Goal: Information Seeking & Learning: Learn about a topic

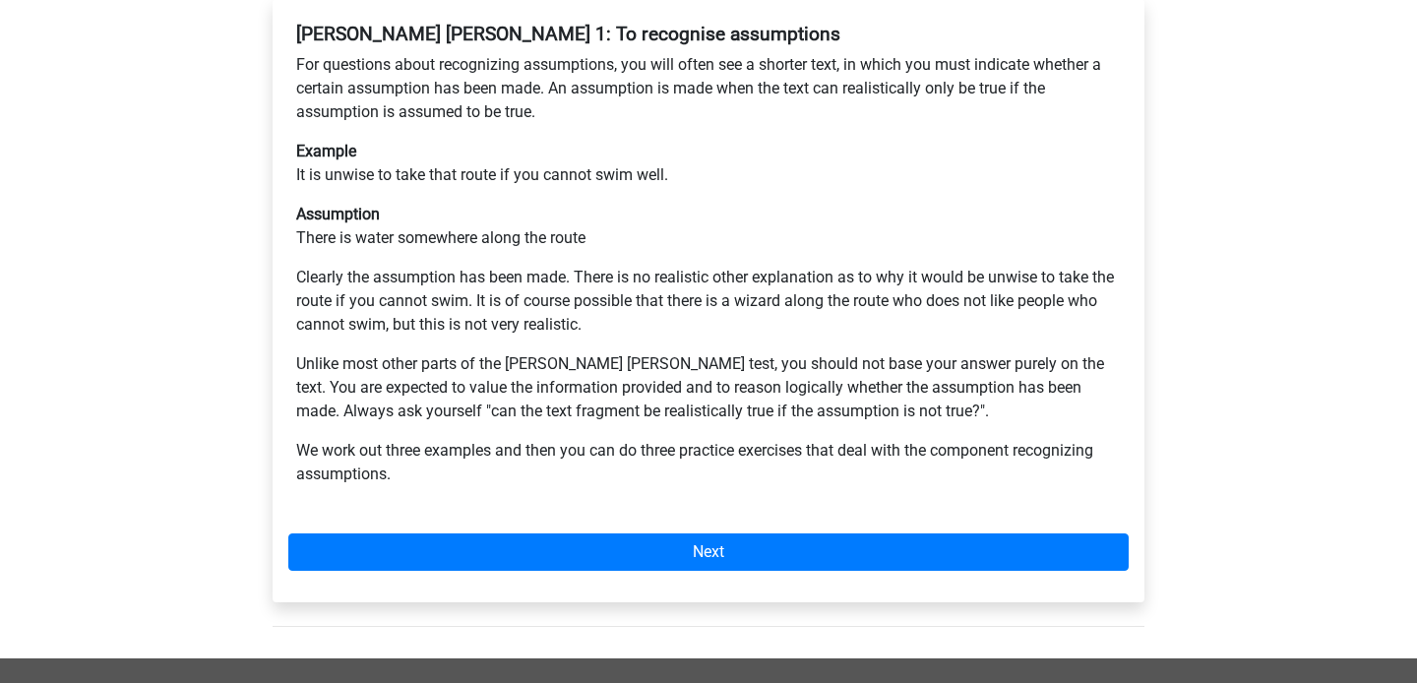
scroll to position [495, 0]
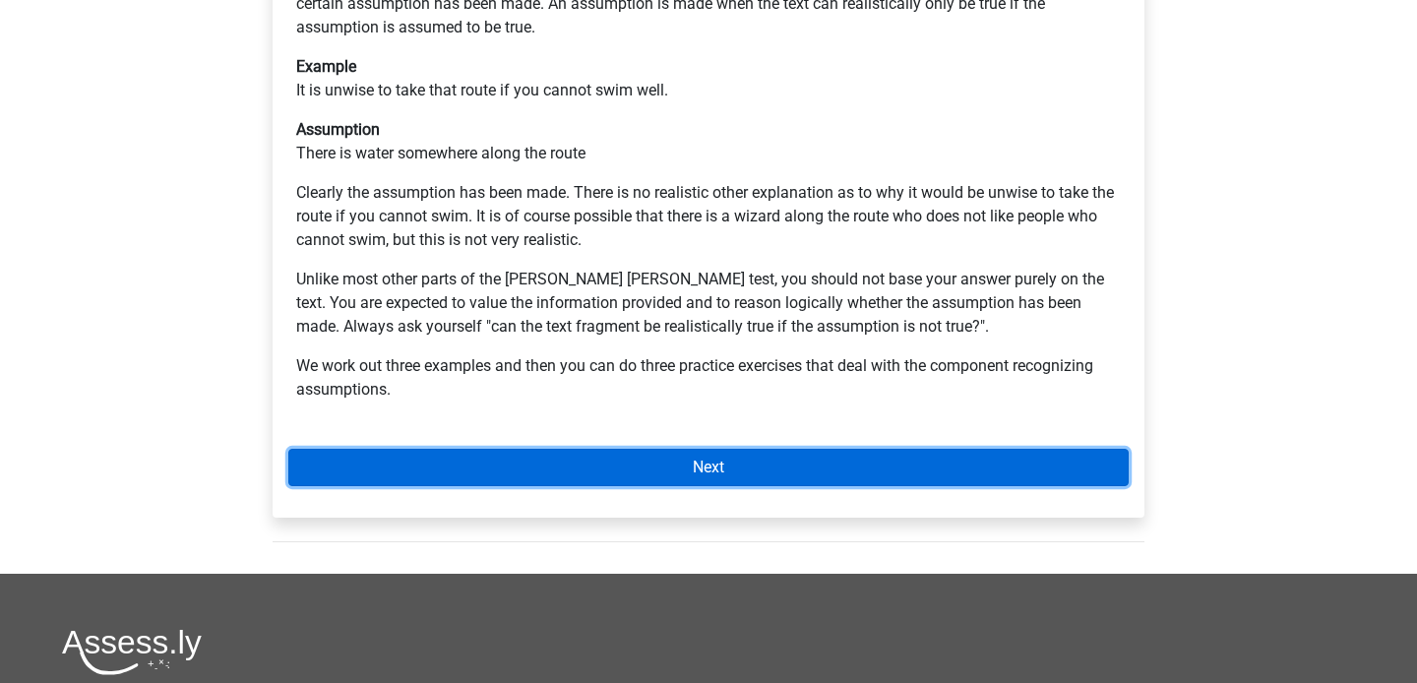
click at [500, 449] on link "Next" at bounding box center [708, 467] width 841 height 37
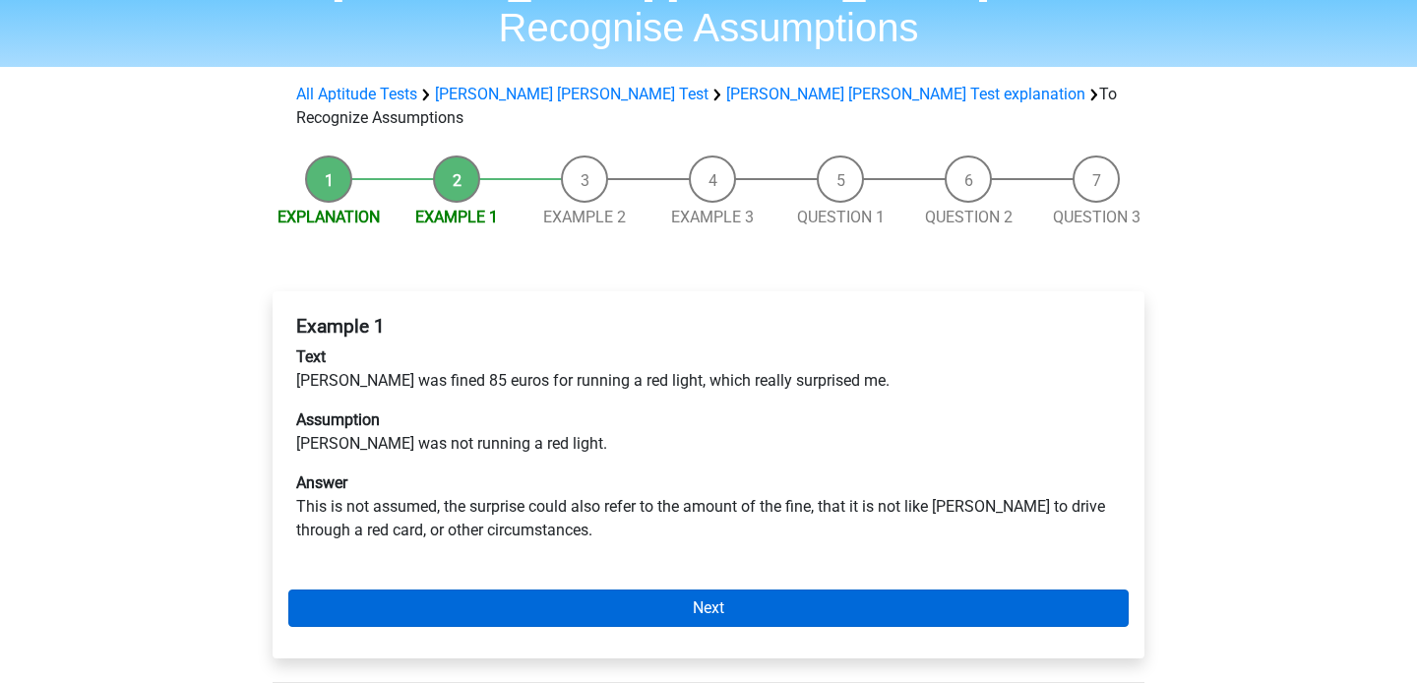
scroll to position [122, 0]
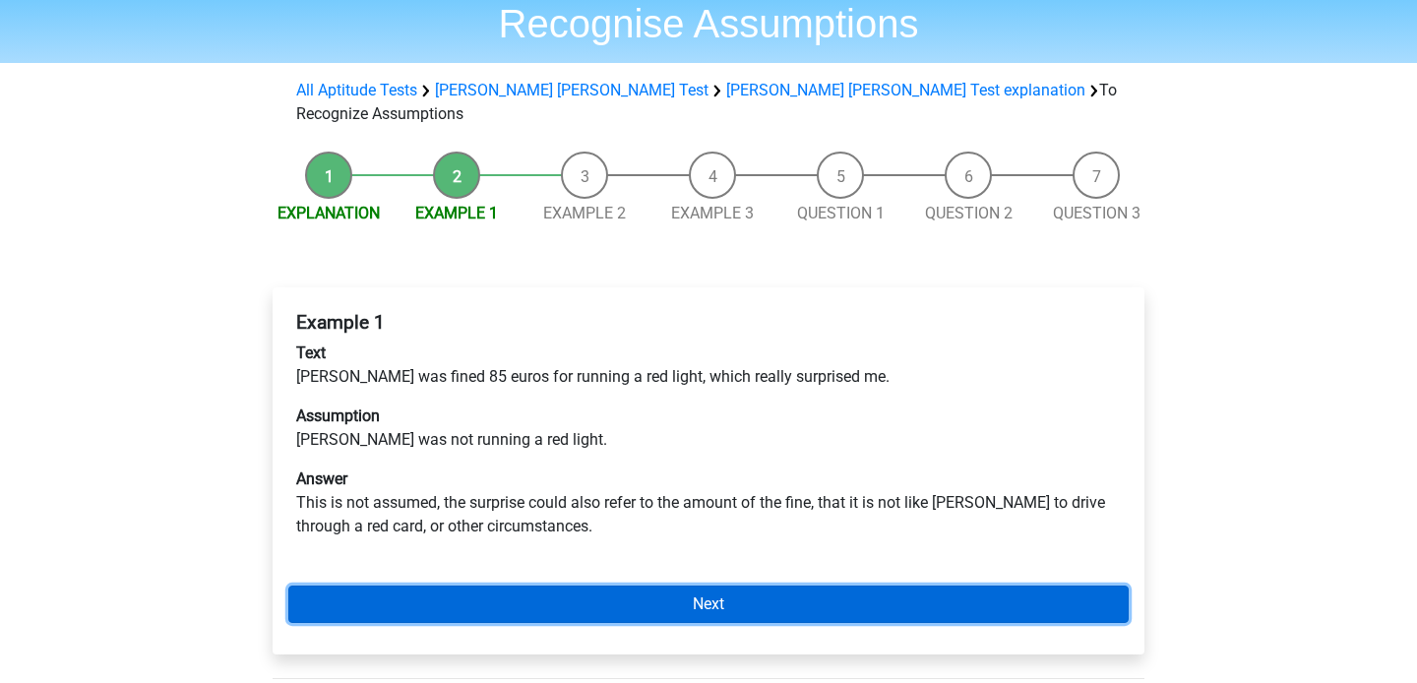
click at [598, 586] on link "Next" at bounding box center [708, 604] width 841 height 37
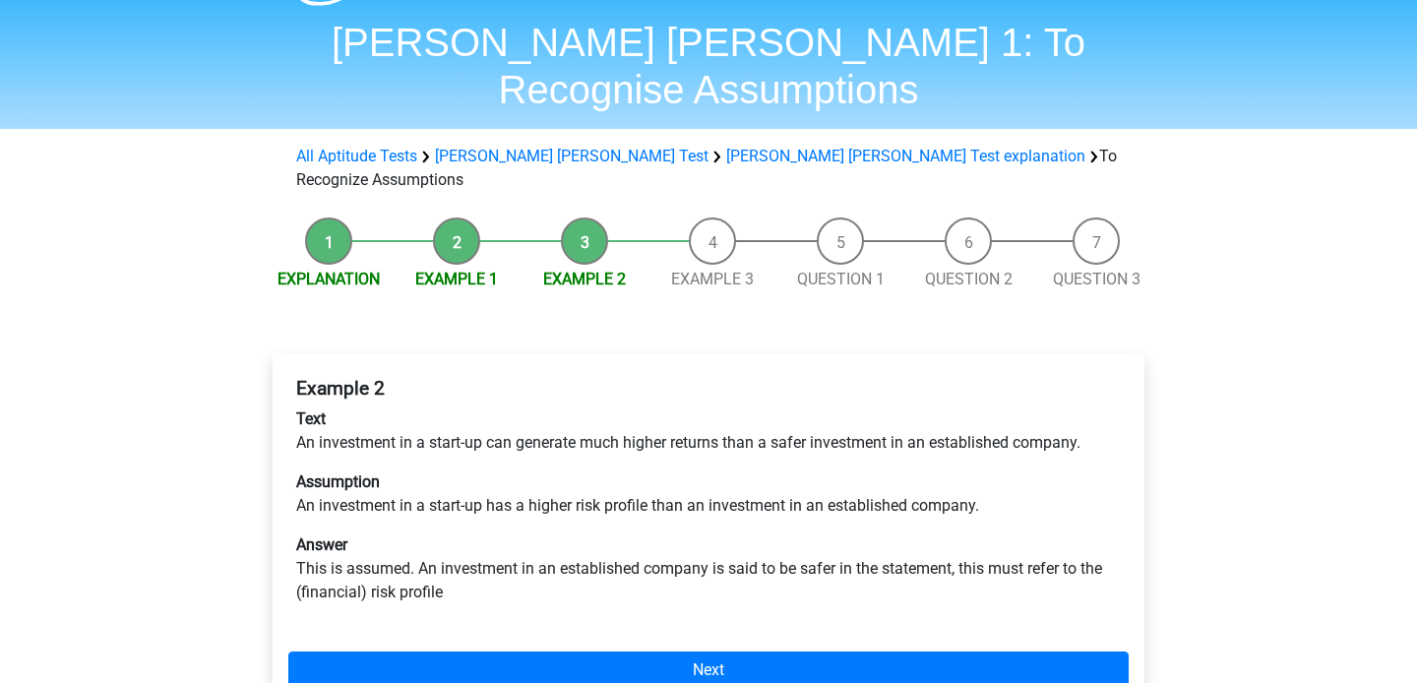
scroll to position [71, 0]
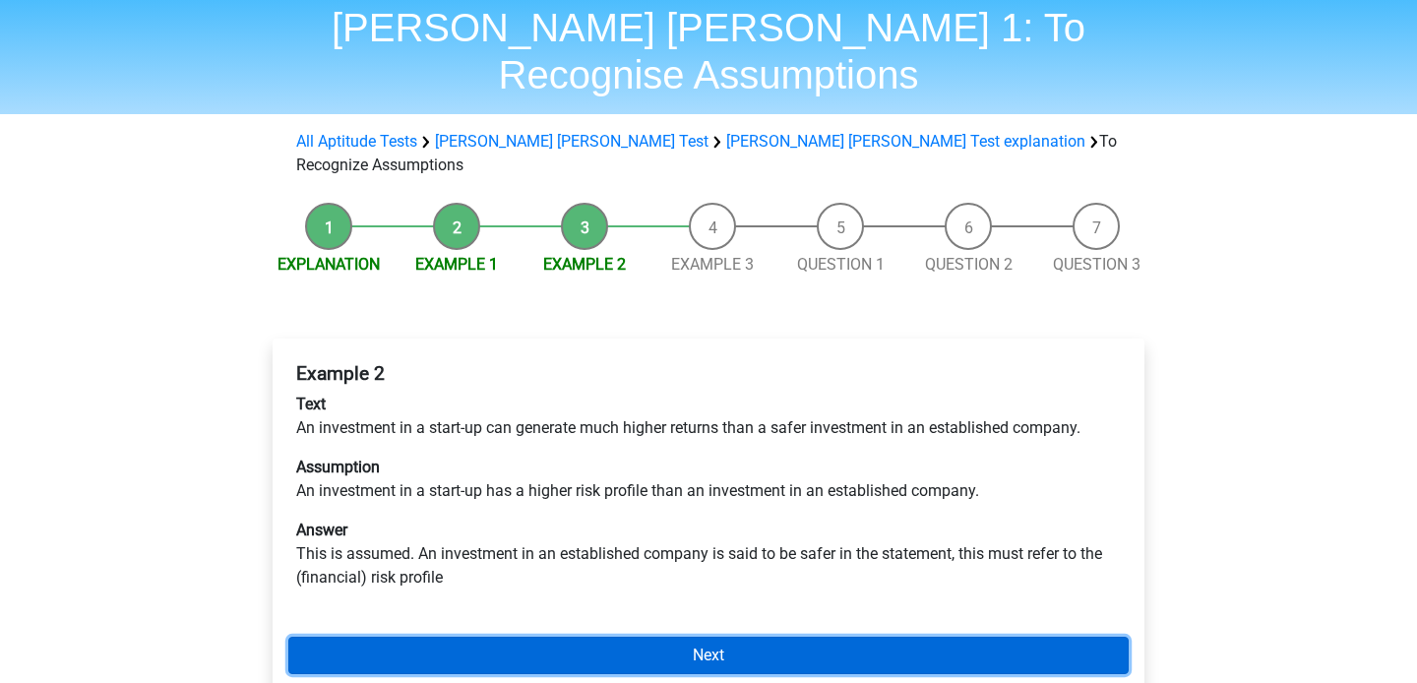
click at [557, 637] on link "Next" at bounding box center [708, 655] width 841 height 37
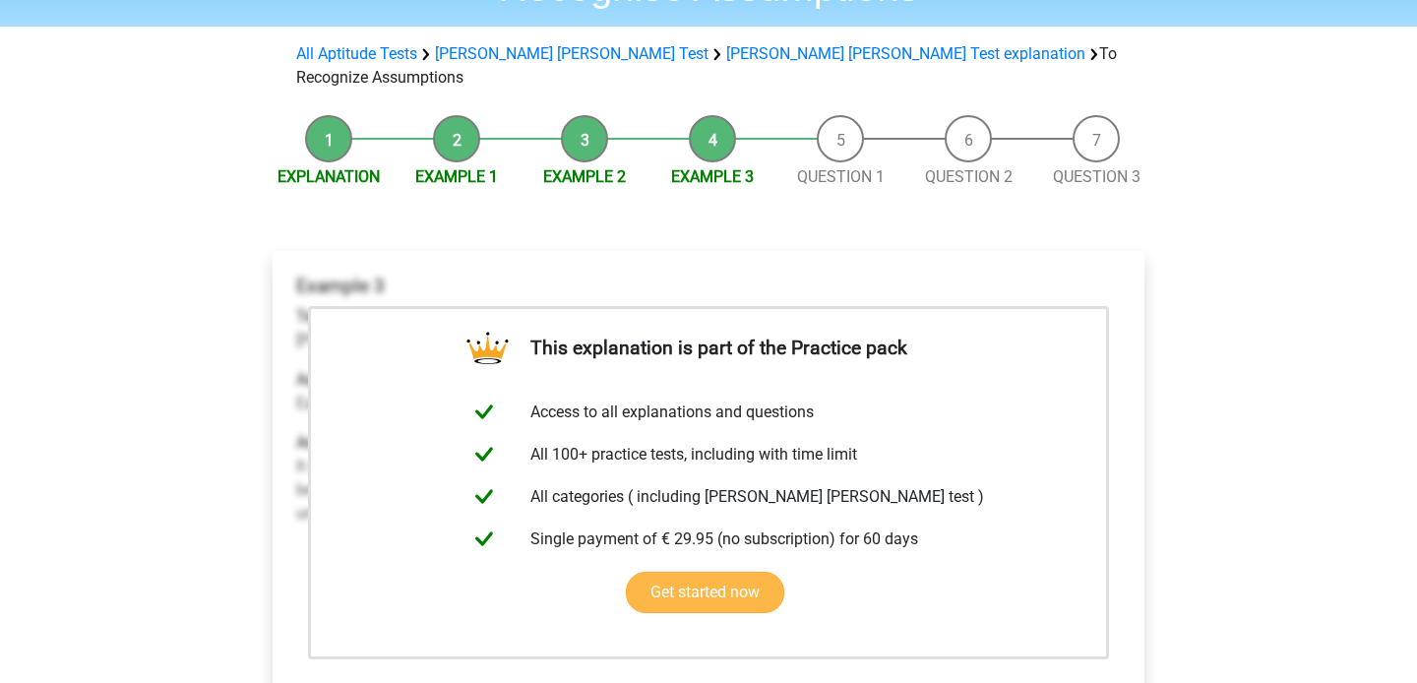
scroll to position [168, 0]
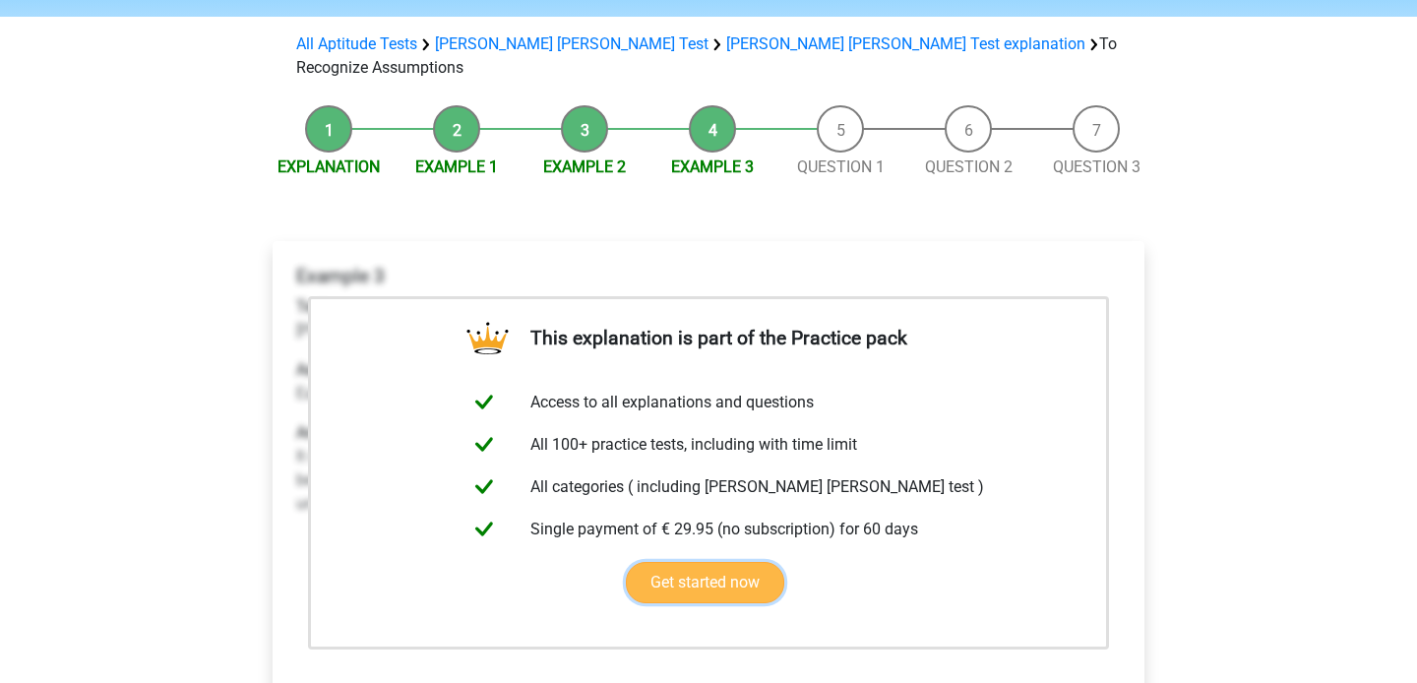
click at [784, 562] on link "Get started now" at bounding box center [705, 582] width 158 height 41
click at [1232, 409] on div "Register Nederlands English" at bounding box center [708, 634] width 1417 height 1605
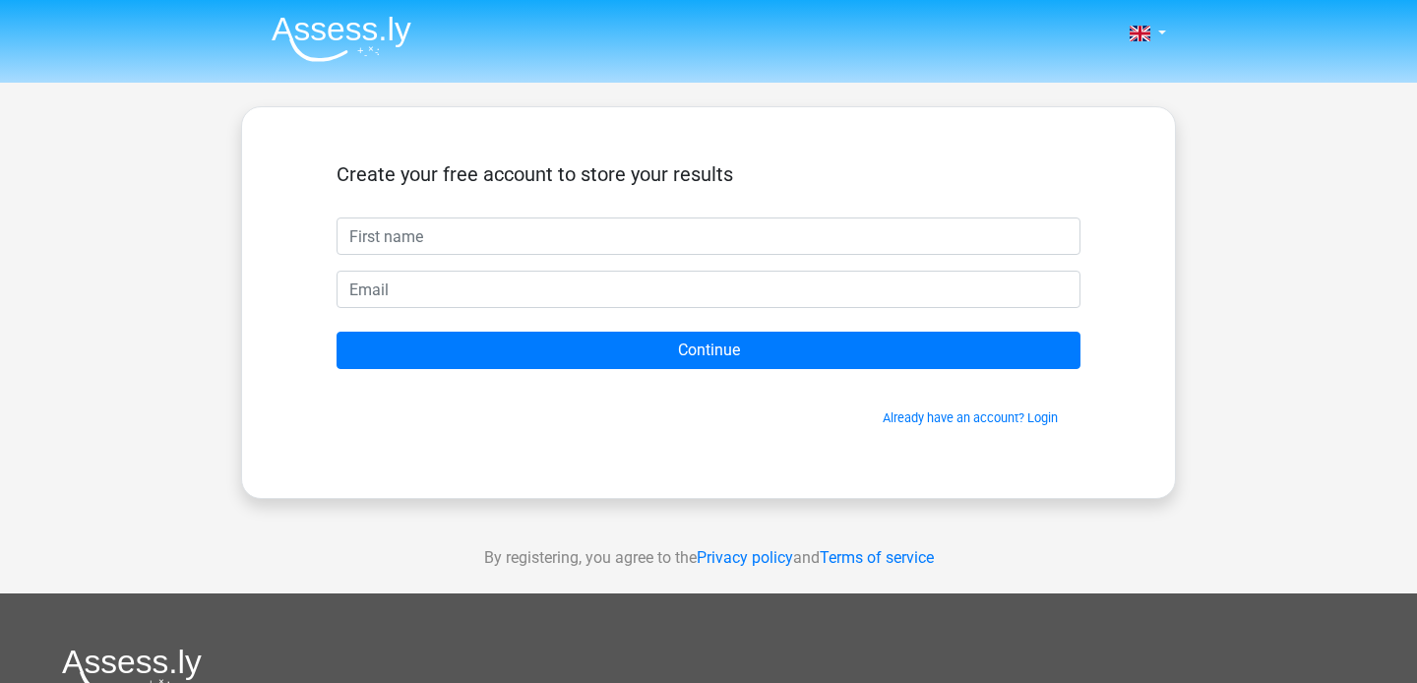
click at [889, 204] on div "Create your free account to store your results" at bounding box center [709, 189] width 744 height 55
